Goal: Navigation & Orientation: Find specific page/section

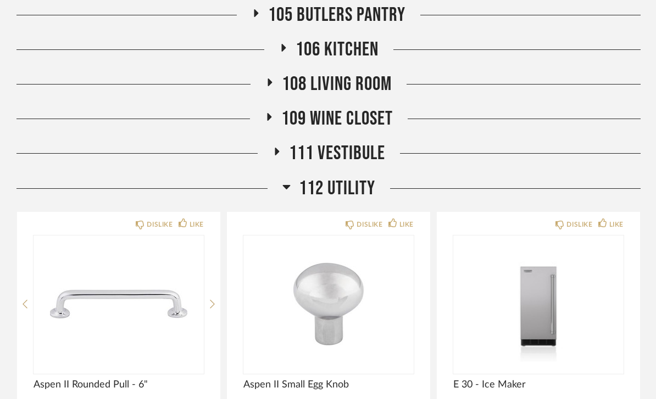
click at [358, 187] on span "112 Utility" at bounding box center [337, 189] width 76 height 24
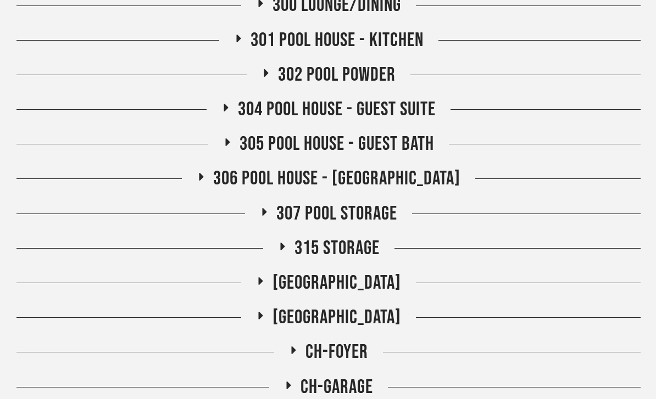
click at [382, 185] on span "306 Pool House - [GEOGRAPHIC_DATA]" at bounding box center [336, 180] width 247 height 24
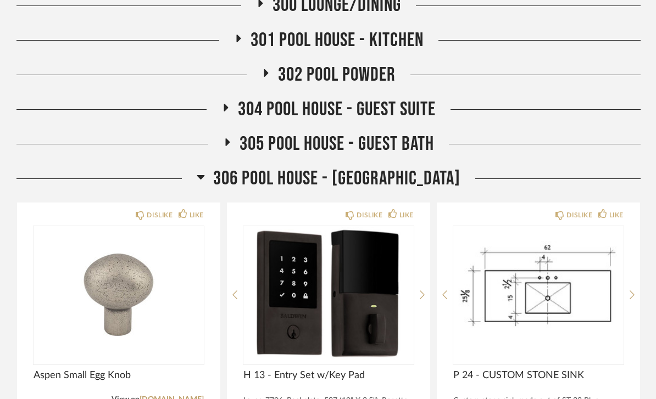
click at [385, 176] on span "306 Pool House - [GEOGRAPHIC_DATA]" at bounding box center [336, 179] width 247 height 24
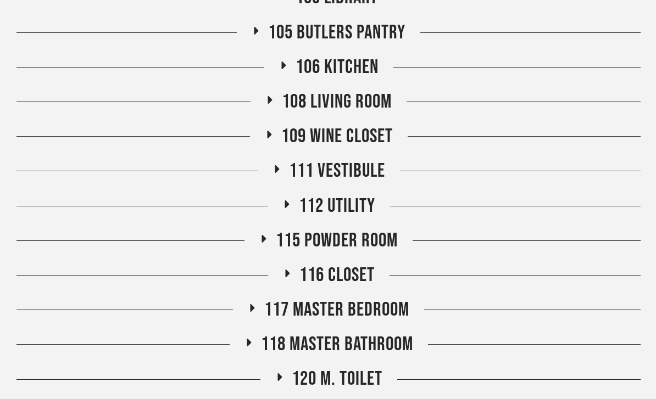
scroll to position [291, 0]
click at [371, 173] on span "111 VESTIBULE" at bounding box center [337, 171] width 96 height 24
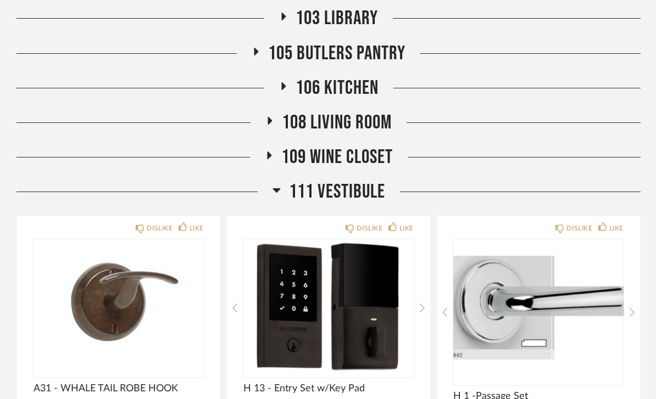
scroll to position [272, 0]
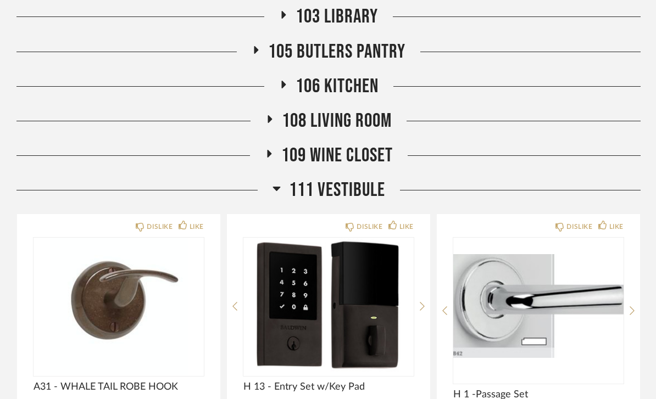
click at [378, 193] on span "111 VESTIBULE" at bounding box center [337, 191] width 96 height 24
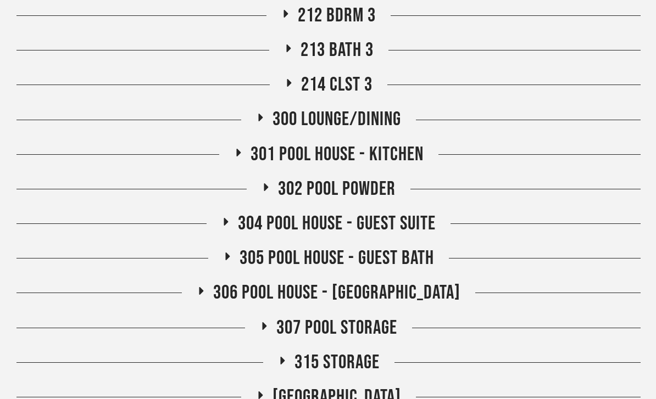
scroll to position [1111, 0]
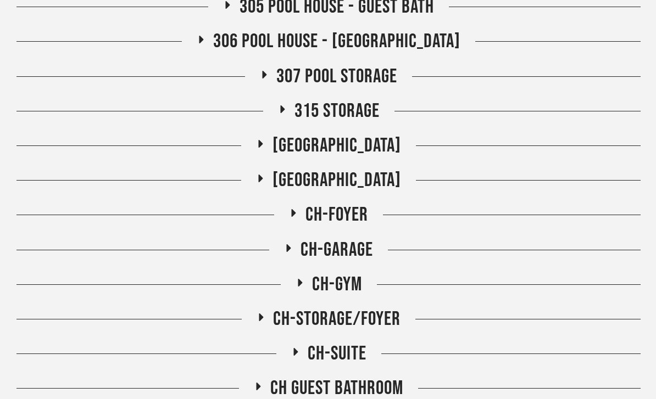
click at [381, 181] on span "[GEOGRAPHIC_DATA]" at bounding box center [337, 181] width 129 height 24
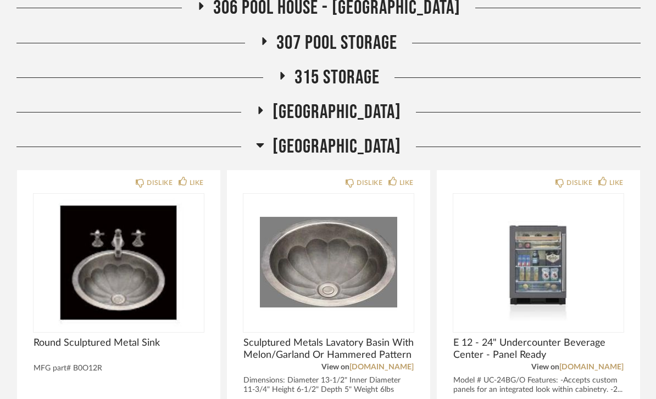
scroll to position [1393, 0]
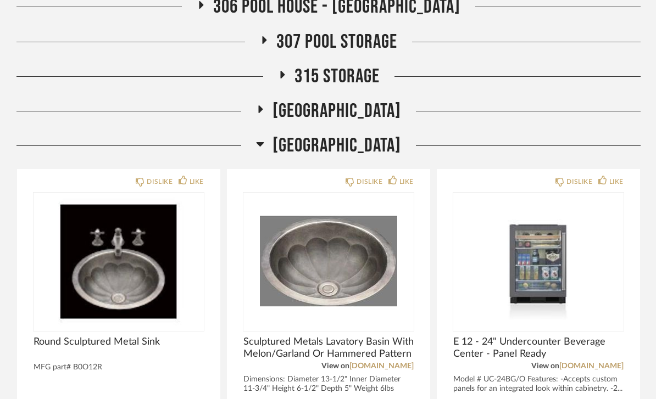
click at [384, 146] on span "[GEOGRAPHIC_DATA]" at bounding box center [337, 146] width 129 height 24
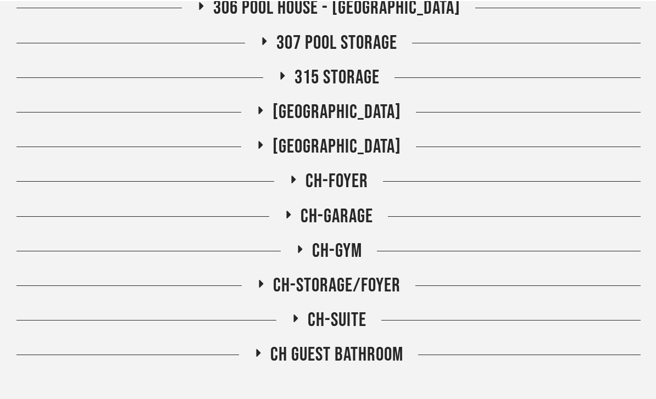
scroll to position [1406, 0]
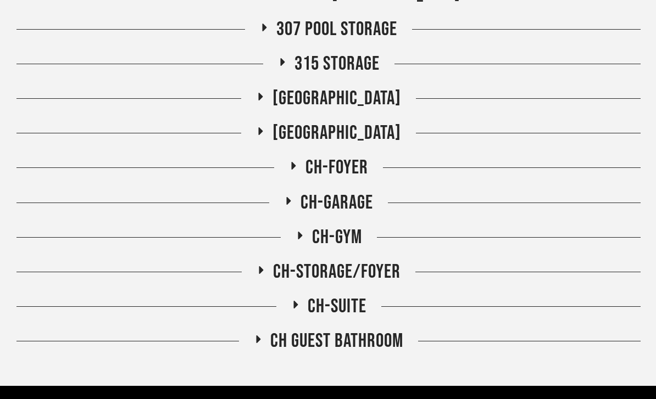
click at [351, 244] on span "CH-GYM" at bounding box center [337, 238] width 50 height 24
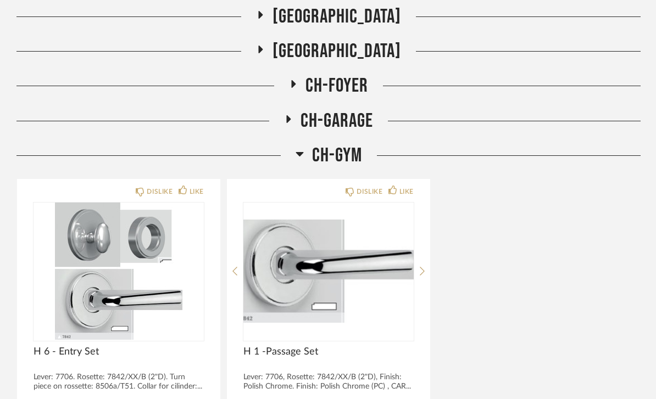
click at [346, 154] on span "CH-GYM" at bounding box center [337, 157] width 50 height 24
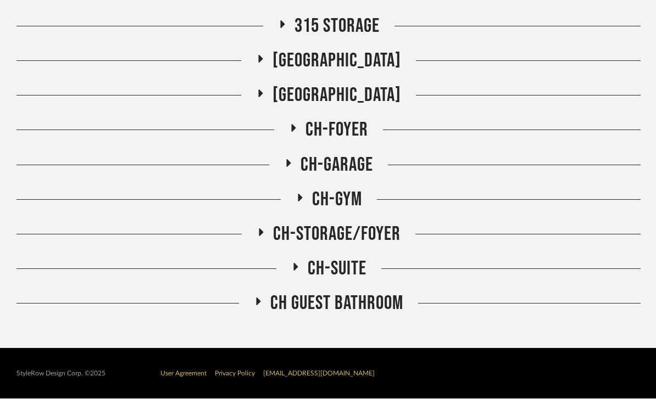
scroll to position [1441, 0]
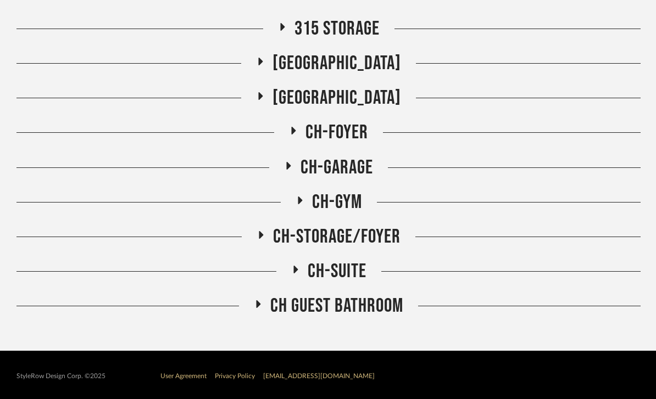
click at [353, 121] on span "CH-FOYER" at bounding box center [337, 133] width 63 height 24
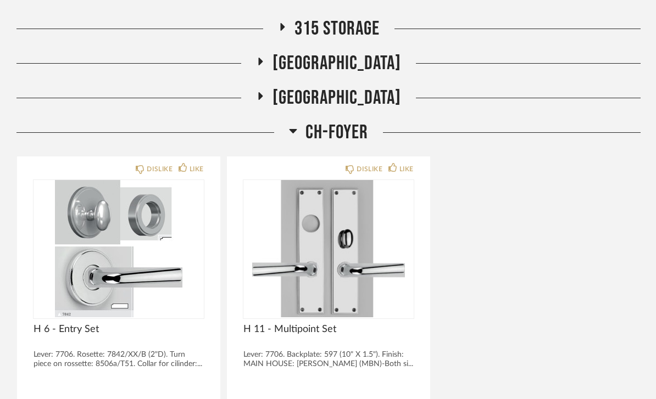
click at [354, 141] on span "CH-FOYER" at bounding box center [337, 133] width 63 height 24
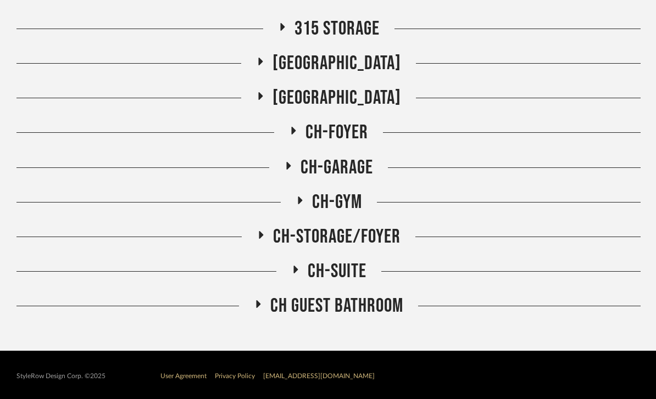
click at [365, 177] on span "CH-GARAGE" at bounding box center [337, 168] width 73 height 24
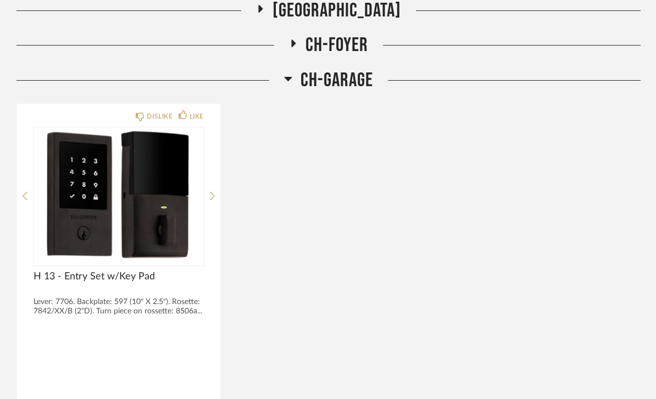
scroll to position [1534, 0]
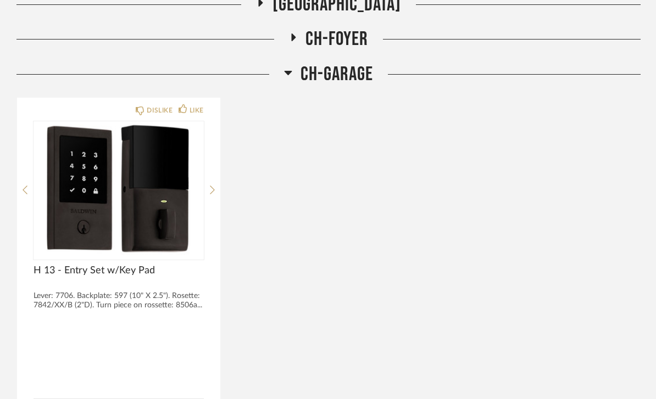
click at [357, 73] on span "CH-GARAGE" at bounding box center [337, 75] width 73 height 24
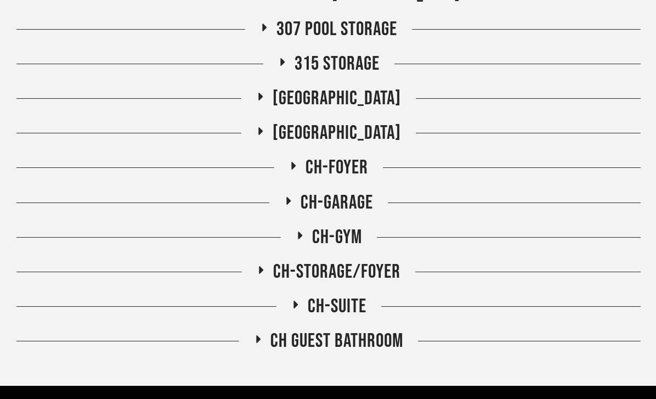
click at [356, 306] on span "CH-SUITE" at bounding box center [337, 307] width 59 height 24
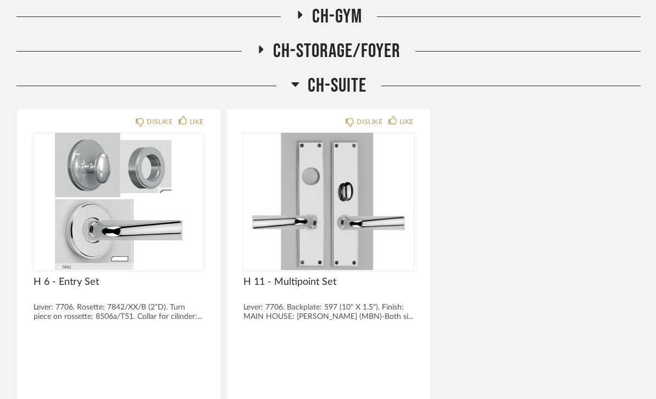
scroll to position [1627, 0]
click at [346, 89] on span "CH-SUITE" at bounding box center [337, 86] width 59 height 24
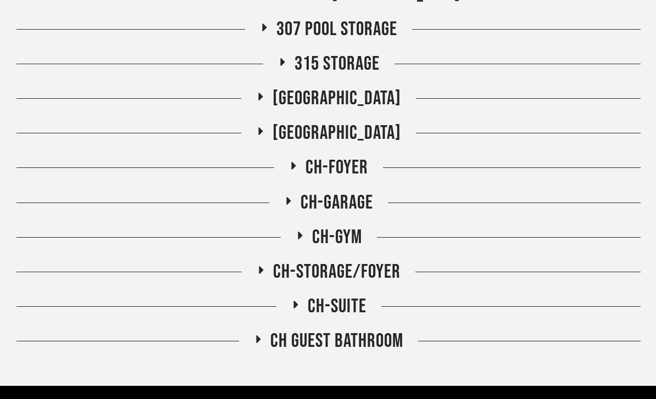
click at [395, 271] on span "CH-STORAGE/FOYER" at bounding box center [336, 272] width 127 height 24
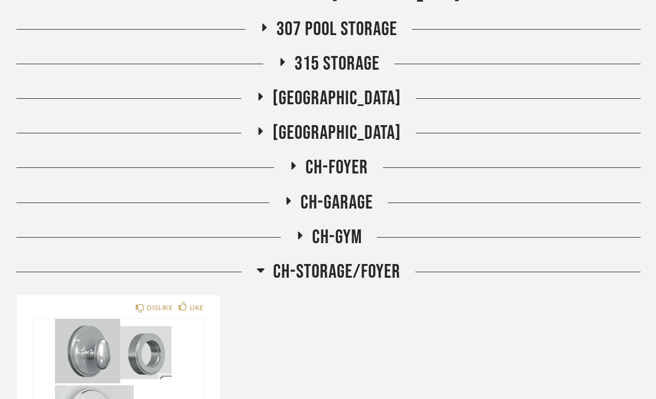
click at [388, 265] on span "CH-STORAGE/FOYER" at bounding box center [336, 272] width 127 height 24
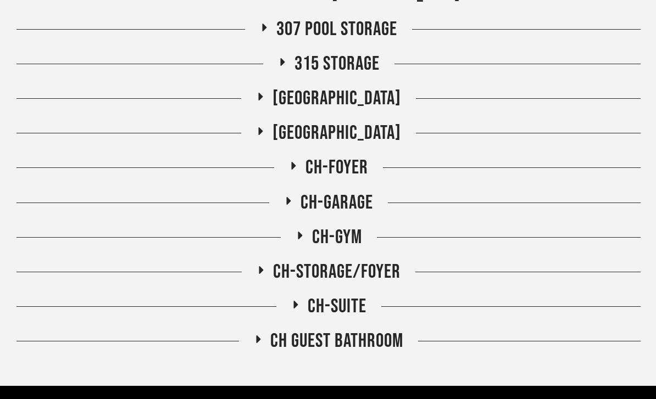
click at [361, 201] on span "CH-GARAGE" at bounding box center [337, 203] width 73 height 24
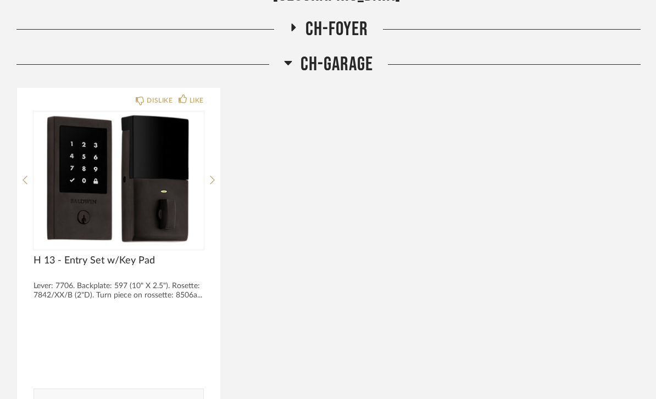
scroll to position [1544, 0]
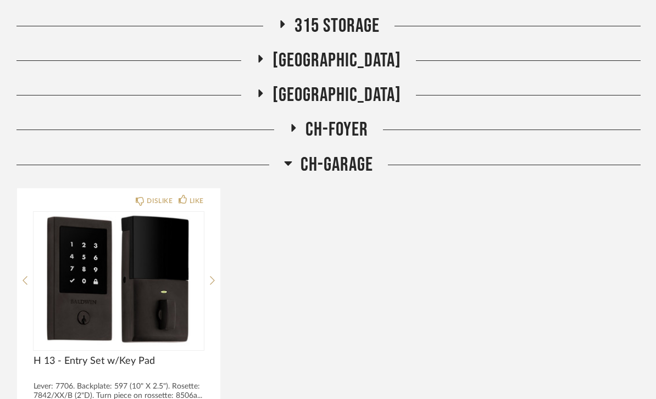
click at [362, 167] on span "CH-GARAGE" at bounding box center [337, 166] width 73 height 24
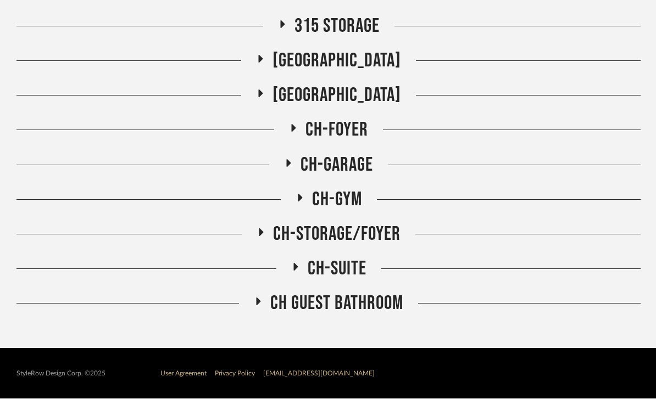
scroll to position [1406, 0]
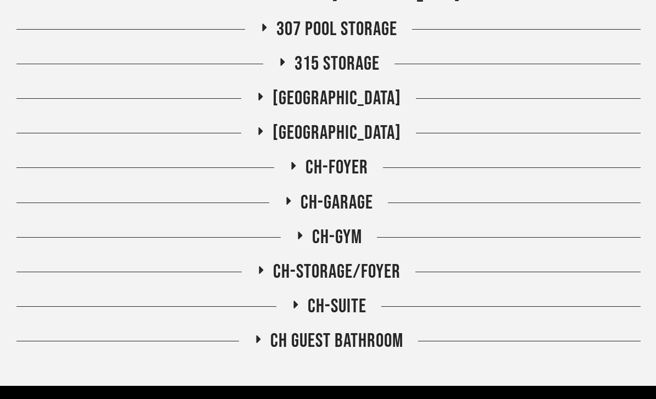
click at [381, 133] on span "[GEOGRAPHIC_DATA]" at bounding box center [337, 133] width 129 height 24
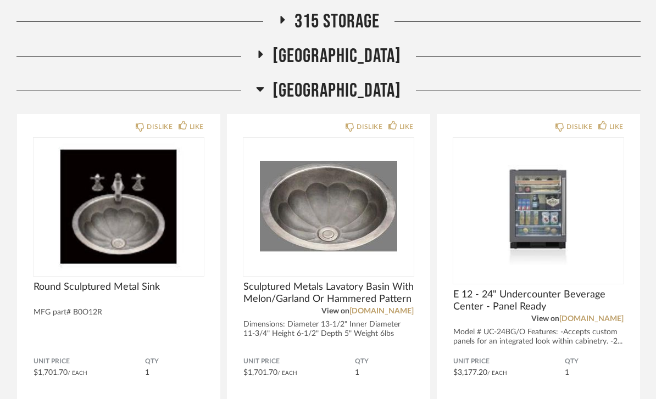
click at [377, 95] on span "[GEOGRAPHIC_DATA]" at bounding box center [337, 91] width 129 height 24
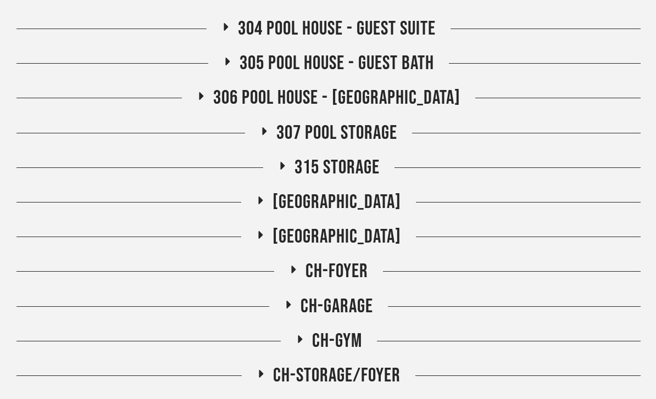
scroll to position [1289, 0]
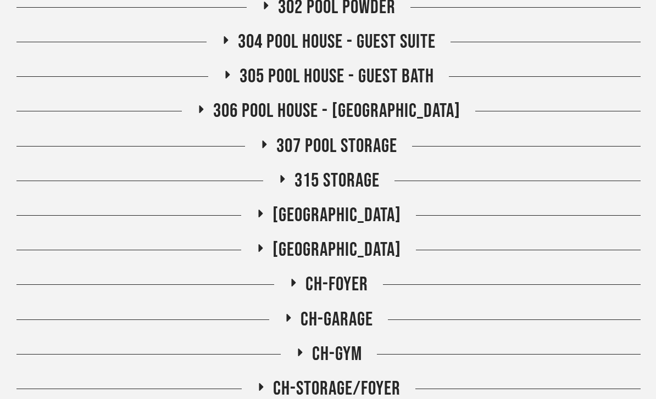
click at [371, 186] on span "315 STORAGE" at bounding box center [337, 181] width 85 height 24
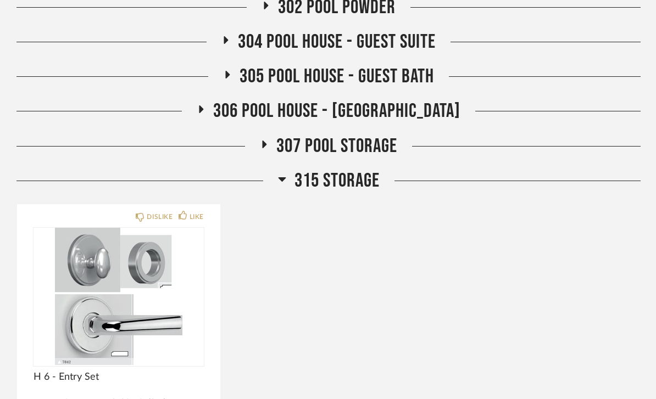
click at [371, 183] on span "315 STORAGE" at bounding box center [337, 181] width 85 height 24
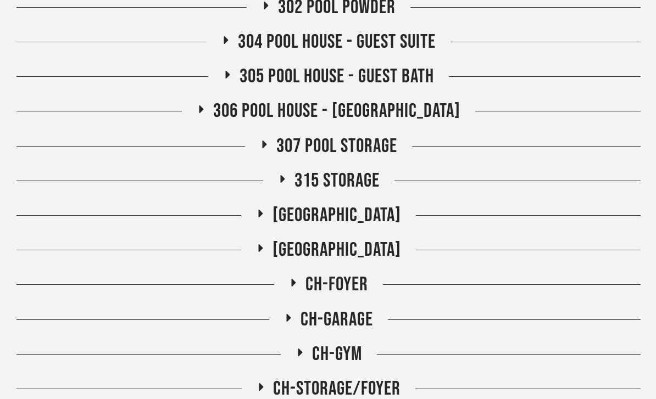
click at [378, 140] on span "307 Pool Storage" at bounding box center [336, 147] width 121 height 24
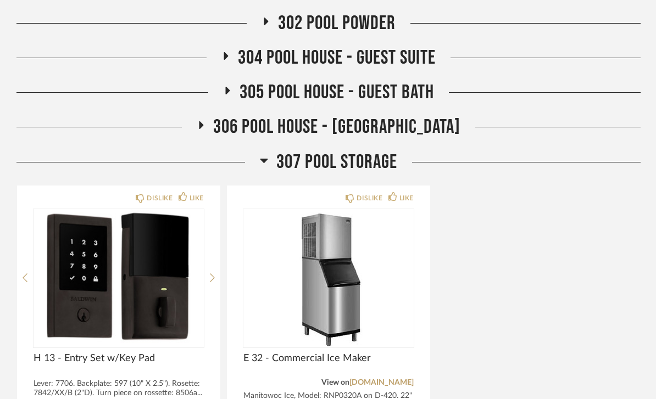
scroll to position [1271, 0]
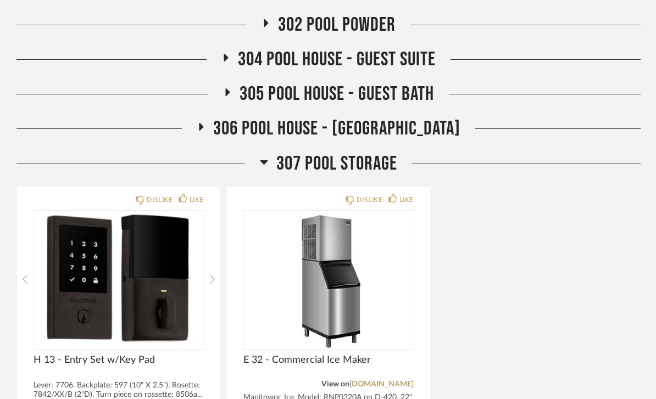
click at [393, 153] on span "307 Pool Storage" at bounding box center [336, 164] width 121 height 24
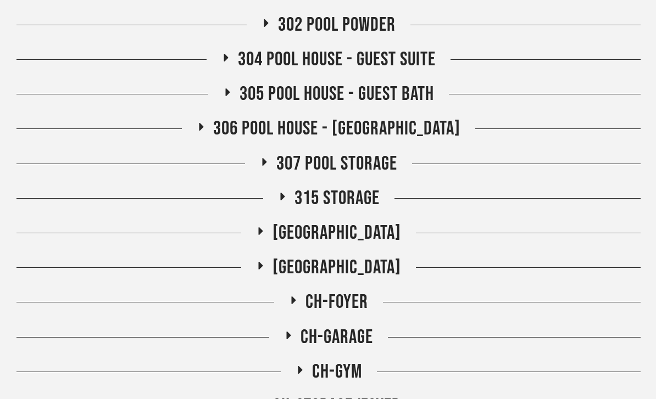
click at [424, 129] on div "306 Pool House - [GEOGRAPHIC_DATA]" at bounding box center [328, 129] width 624 height 24
click at [404, 126] on span "306 Pool House - [GEOGRAPHIC_DATA]" at bounding box center [336, 129] width 247 height 24
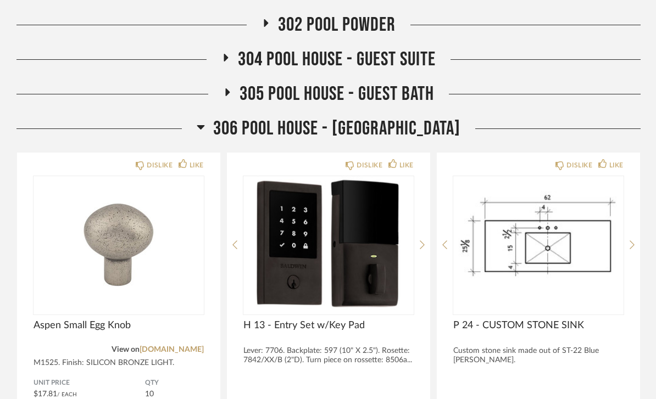
click at [397, 129] on span "306 Pool House - [GEOGRAPHIC_DATA]" at bounding box center [336, 129] width 247 height 24
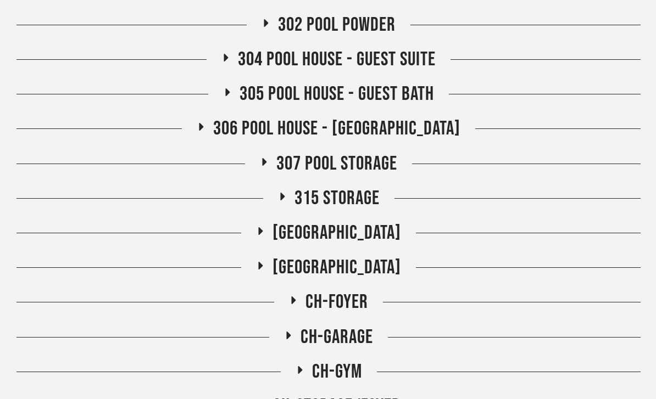
click at [409, 58] on span "304 POOL HOUSE - GUEST SUITE" at bounding box center [337, 60] width 198 height 24
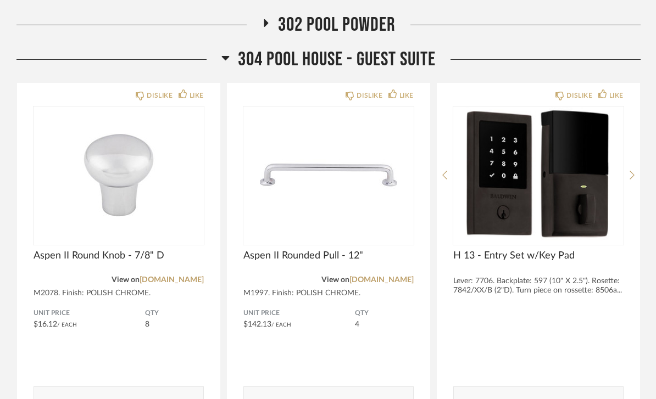
click at [418, 59] on span "304 POOL HOUSE - GUEST SUITE" at bounding box center [337, 60] width 198 height 24
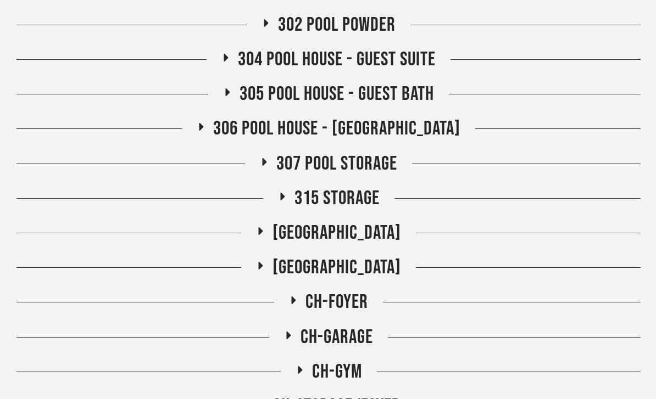
click at [418, 59] on span "304 POOL HOUSE - GUEST SUITE" at bounding box center [337, 60] width 198 height 24
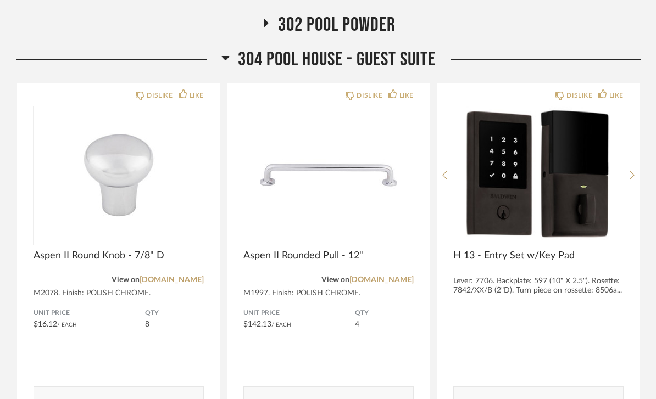
click at [406, 68] on span "304 POOL HOUSE - GUEST SUITE" at bounding box center [337, 60] width 198 height 24
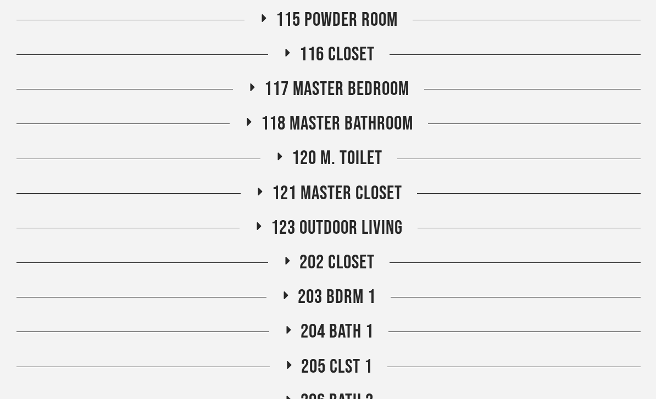
scroll to position [512, 0]
click at [384, 93] on span "117 Master Bedroom" at bounding box center [336, 90] width 145 height 24
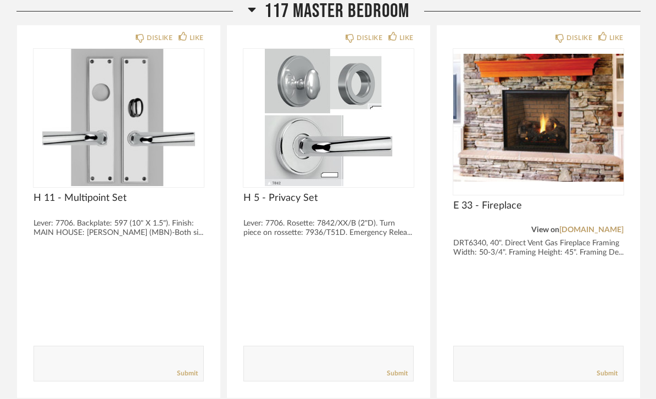
scroll to position [596, 0]
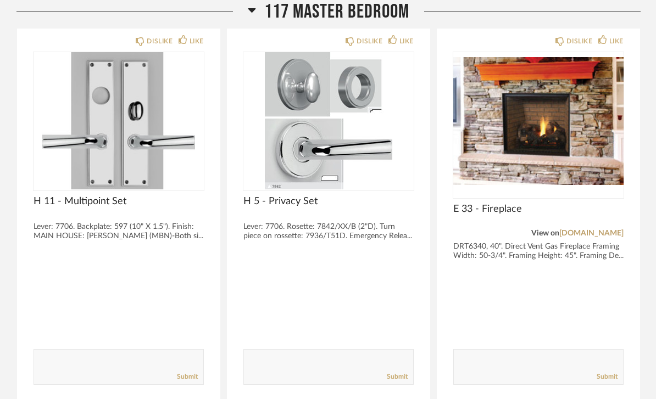
click at [303, 17] on span "117 Master Bedroom" at bounding box center [336, 12] width 145 height 24
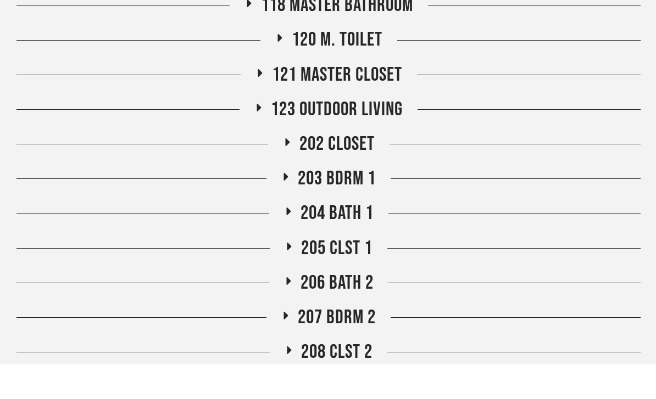
scroll to position [631, 0]
